Goal: Transaction & Acquisition: Purchase product/service

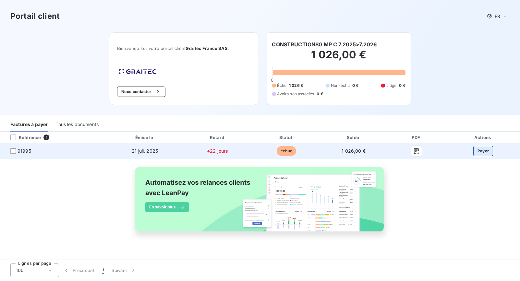
click at [481, 151] on button "Payer" at bounding box center [483, 151] width 20 height 10
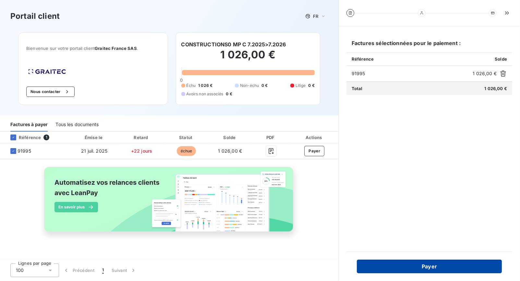
click at [430, 265] on button "Payer" at bounding box center [429, 267] width 145 height 14
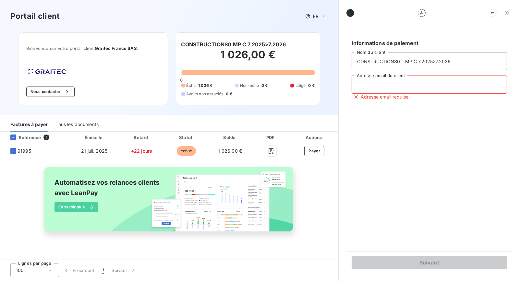
click at [375, 87] on input "Adresse email du client" at bounding box center [429, 85] width 155 height 18
type input "2"
type input "[EMAIL_ADDRESS][DOMAIN_NAME]"
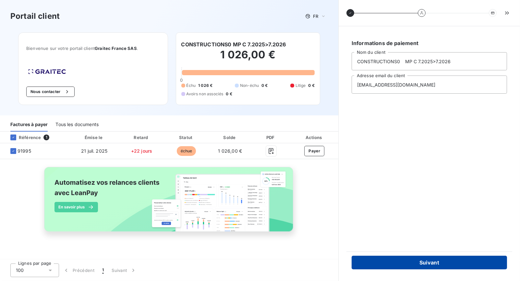
click at [432, 260] on button "Suivant" at bounding box center [429, 263] width 155 height 14
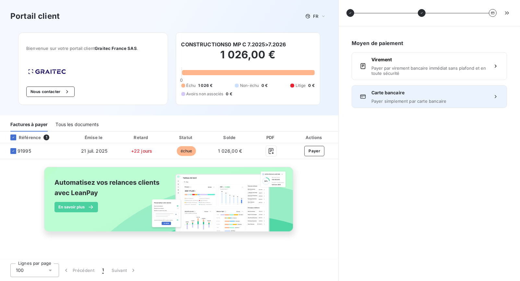
click at [401, 97] on div "Carte bancaire Payer simplement par carte bancaire" at bounding box center [429, 97] width 116 height 14
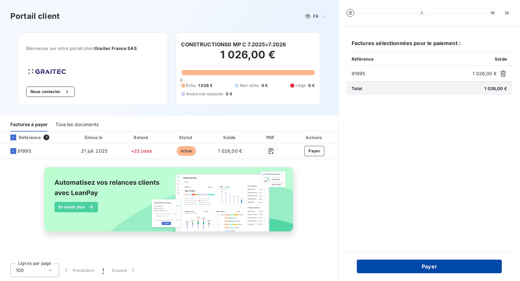
click at [433, 266] on button "Payer" at bounding box center [429, 267] width 145 height 14
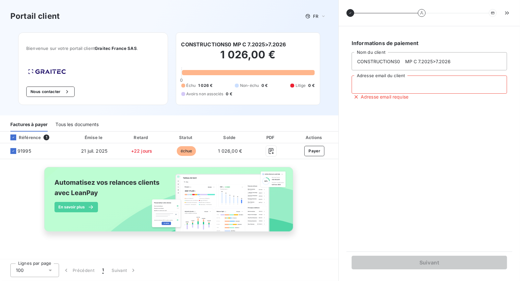
click at [373, 85] on input "Adresse email du client" at bounding box center [429, 85] width 155 height 18
type input "[EMAIL_ADDRESS][DOMAIN_NAME]"
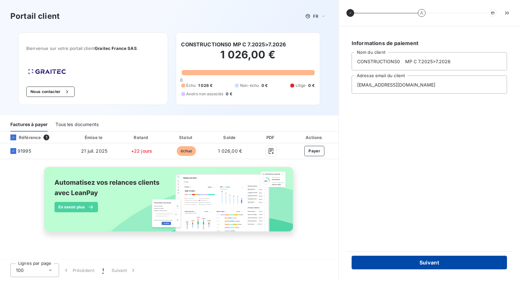
click at [426, 262] on button "Suivant" at bounding box center [429, 263] width 155 height 14
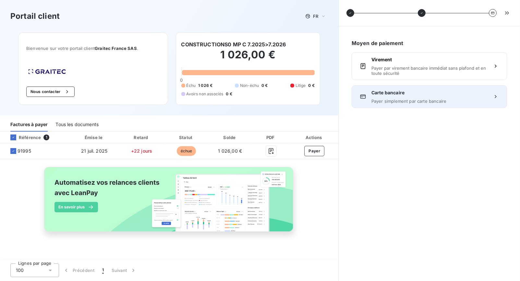
click at [393, 93] on span "Carte bancaire" at bounding box center [429, 93] width 116 height 6
